Goal: Information Seeking & Learning: Learn about a topic

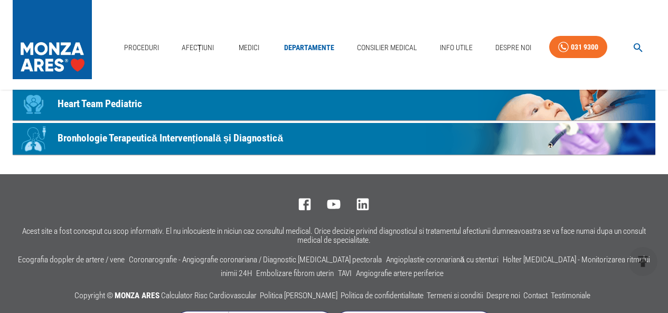
scroll to position [687, 0]
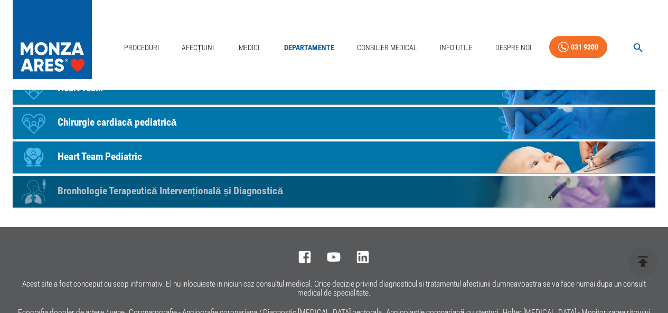
click at [191, 189] on p "Bronhologie Terapeutică Intervențională și Diagnostică" at bounding box center [171, 191] width 226 height 15
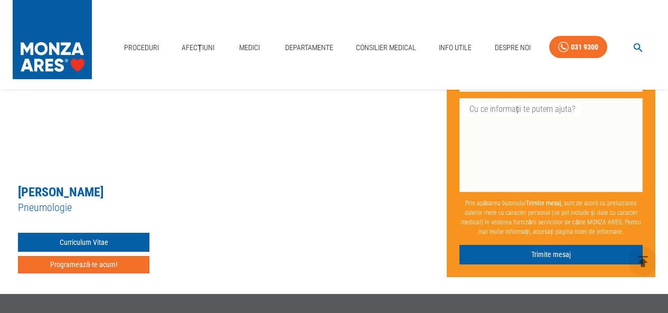
scroll to position [1268, 0]
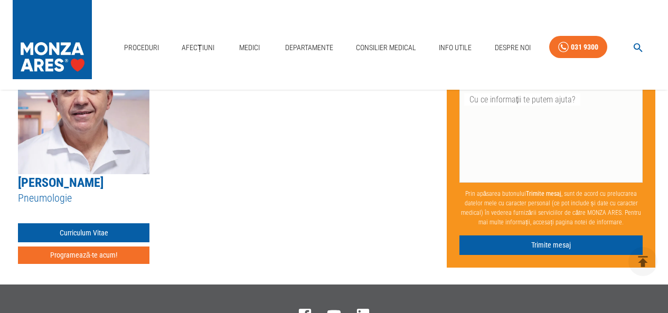
click at [74, 175] on link "[PERSON_NAME]" at bounding box center [61, 182] width 86 height 15
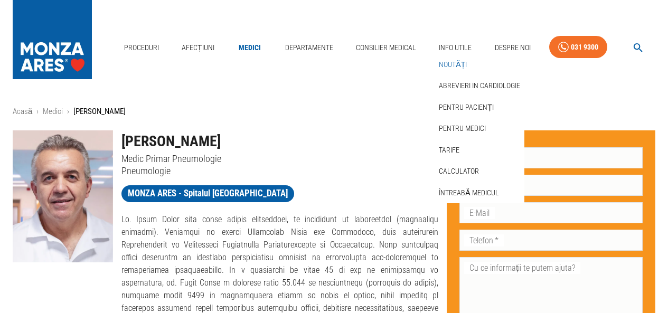
click at [460, 60] on link "Noutăți" at bounding box center [453, 64] width 32 height 17
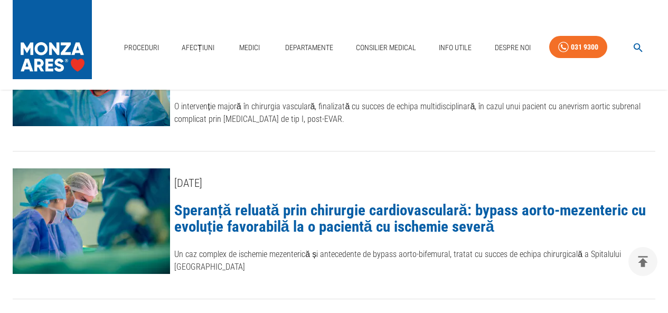
scroll to position [581, 0]
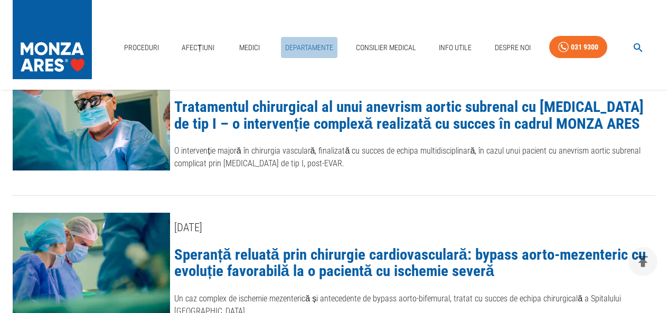
click at [303, 46] on link "Departamente" at bounding box center [309, 48] width 57 height 22
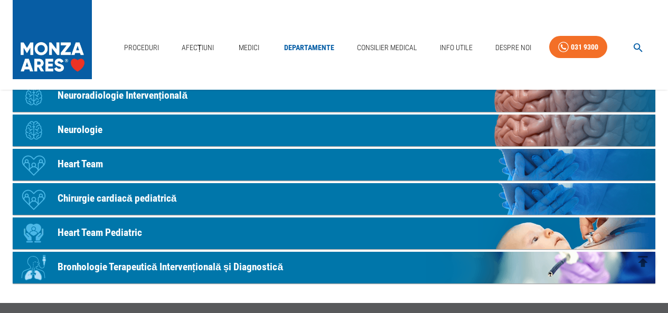
scroll to position [687, 0]
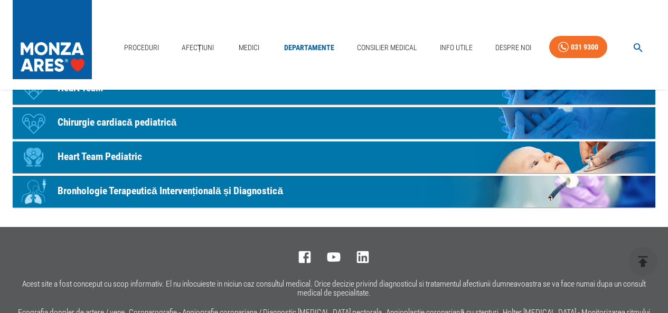
click at [119, 192] on p "Bronhologie Terapeutică Intervențională și Diagnostică" at bounding box center [171, 191] width 226 height 15
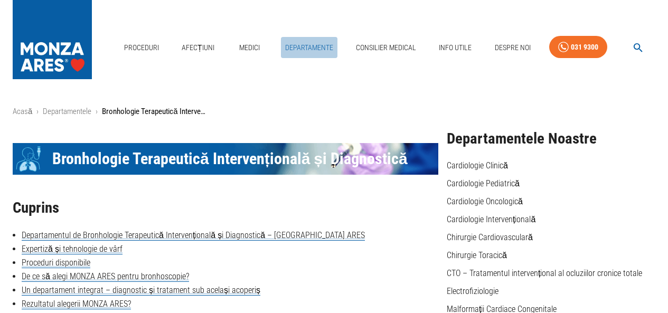
click at [307, 49] on link "Departamente" at bounding box center [309, 48] width 57 height 22
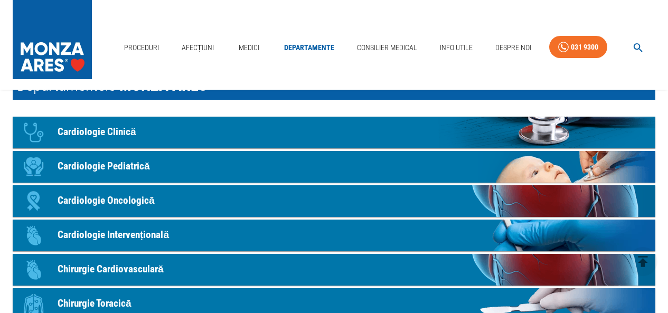
scroll to position [106, 0]
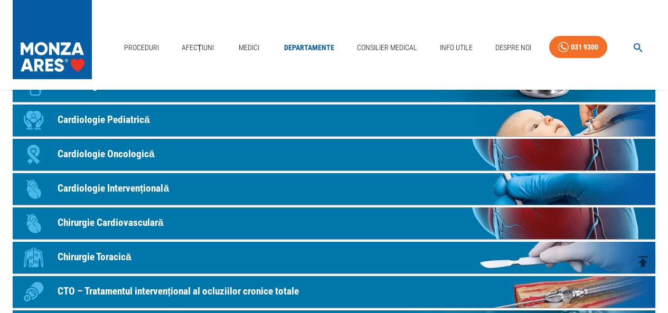
click at [132, 155] on p "Cardiologie Oncologică" at bounding box center [106, 154] width 97 height 15
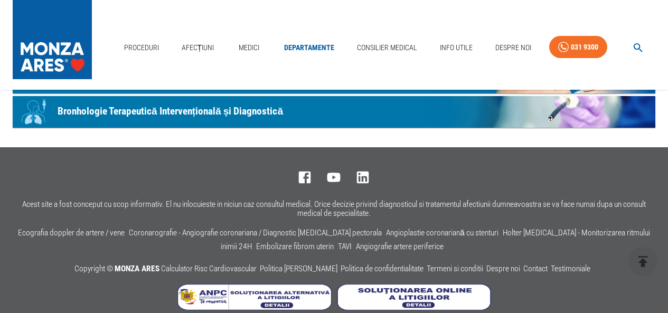
scroll to position [783, 0]
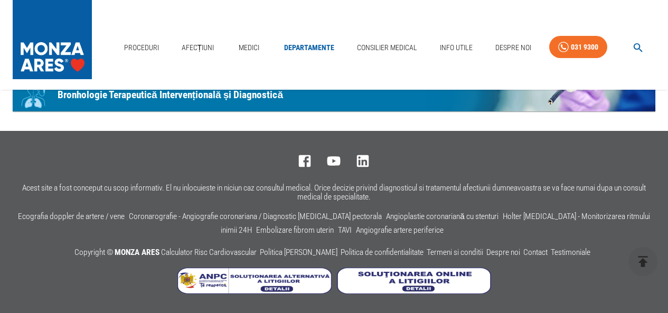
click at [142, 100] on p "Bronhologie Terapeutică Intervențională și Diagnostică" at bounding box center [171, 95] width 226 height 15
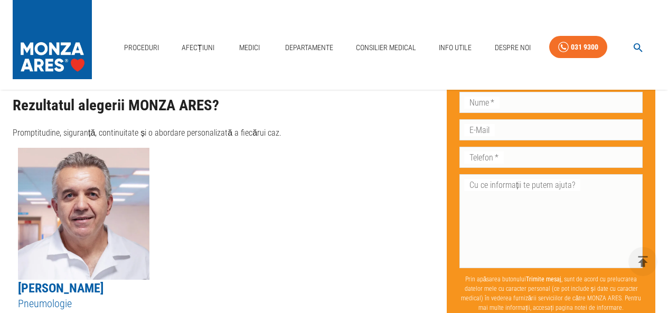
scroll to position [1215, 0]
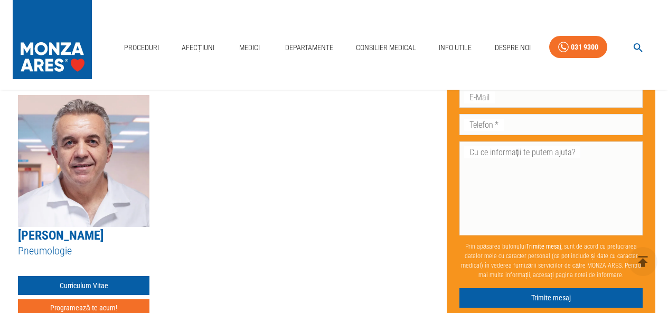
click at [72, 228] on link "[PERSON_NAME]" at bounding box center [61, 235] width 86 height 15
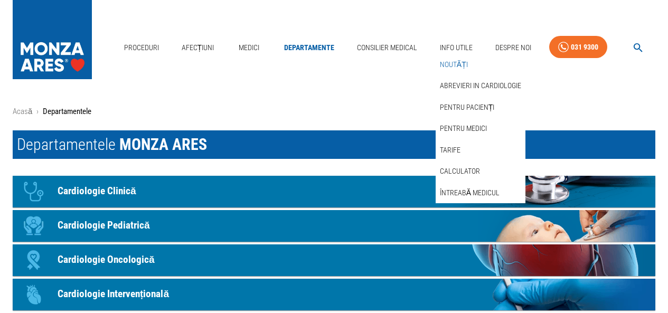
click at [460, 64] on link "Noutăți" at bounding box center [454, 64] width 32 height 17
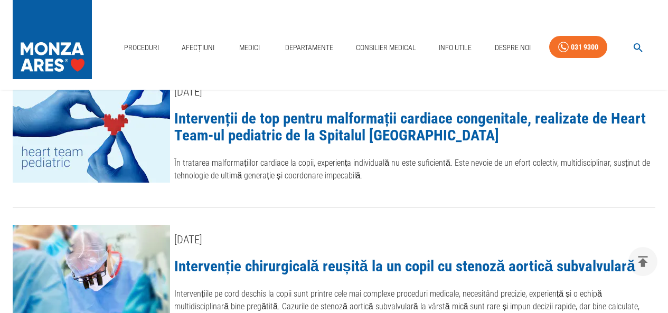
scroll to position [1057, 0]
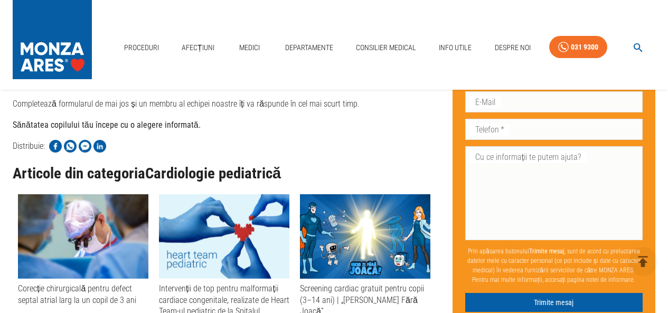
scroll to position [1759, 0]
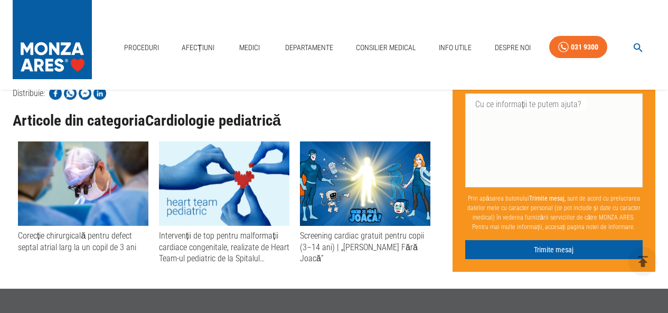
click at [374, 249] on div "Screening cardiac gratuit pentru copii (3–14 ani) | „[PERSON_NAME] Fără Joacă”" at bounding box center [365, 247] width 131 height 34
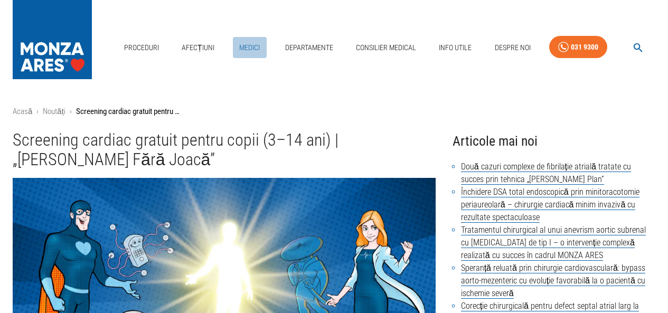
click at [248, 43] on link "Medici" at bounding box center [250, 48] width 34 height 22
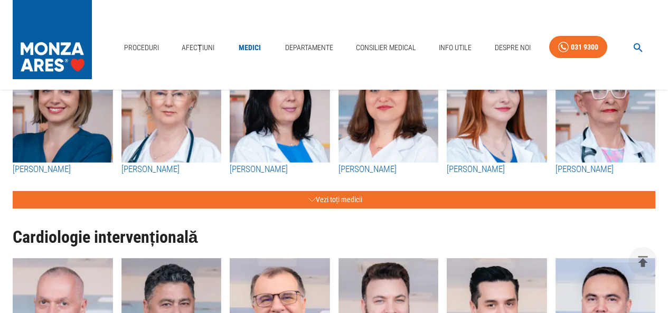
scroll to position [423, 0]
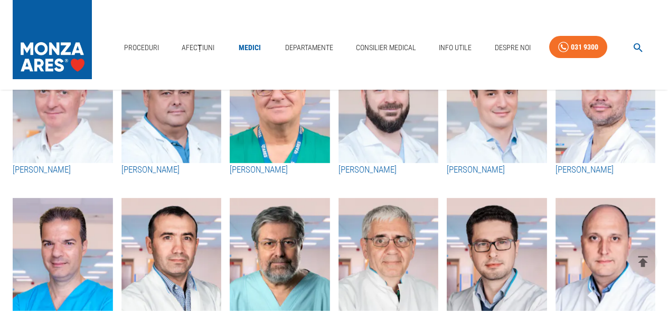
click at [466, 168] on h3 "[PERSON_NAME]" at bounding box center [497, 170] width 100 height 14
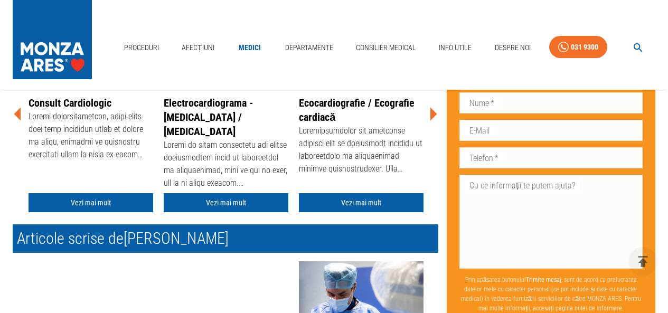
scroll to position [423, 0]
